Goal: Information Seeking & Learning: Learn about a topic

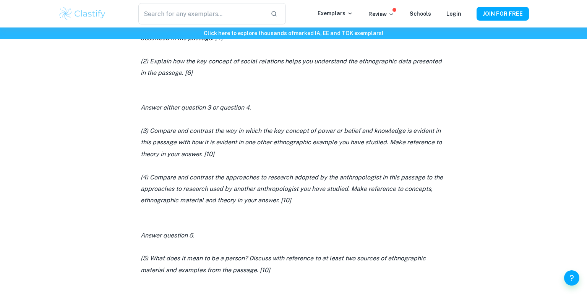
scroll to position [530, 0]
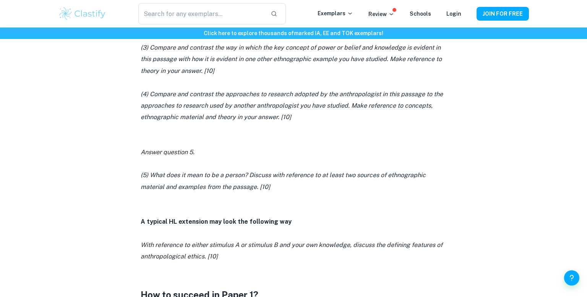
scroll to position [606, 0]
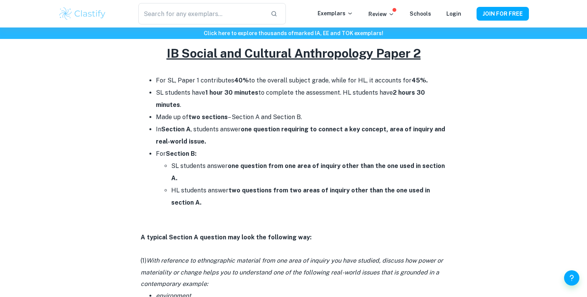
scroll to position [338, 0]
